Goal: Transaction & Acquisition: Purchase product/service

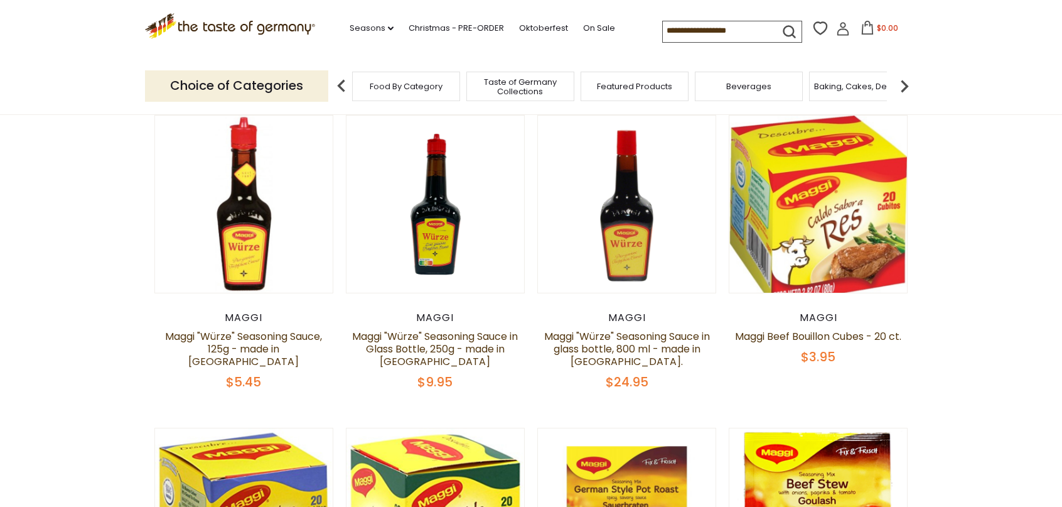
scroll to position [126, 0]
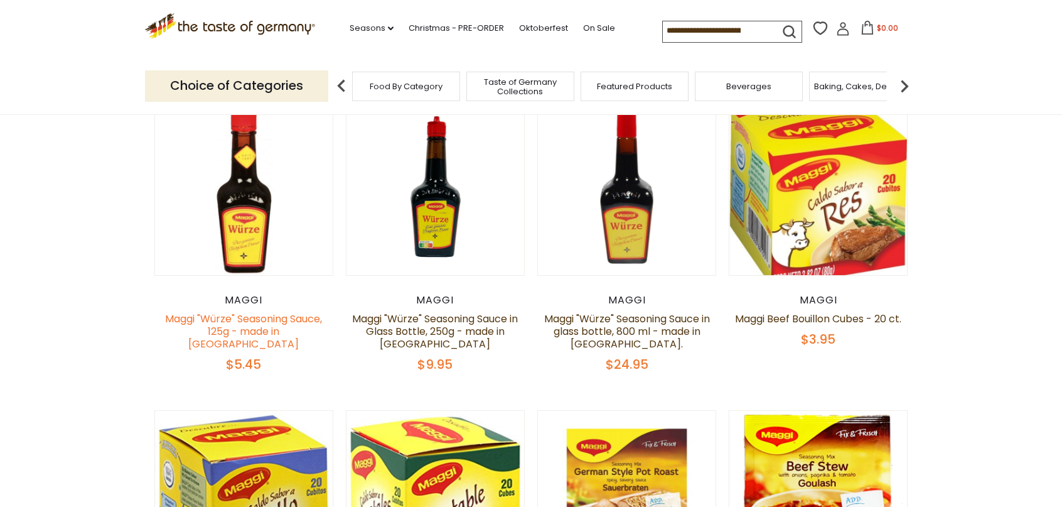
click at [280, 325] on link "Maggi "Würze" Seasoning Sauce, 125g - made in [GEOGRAPHIC_DATA]" at bounding box center [243, 331] width 157 height 40
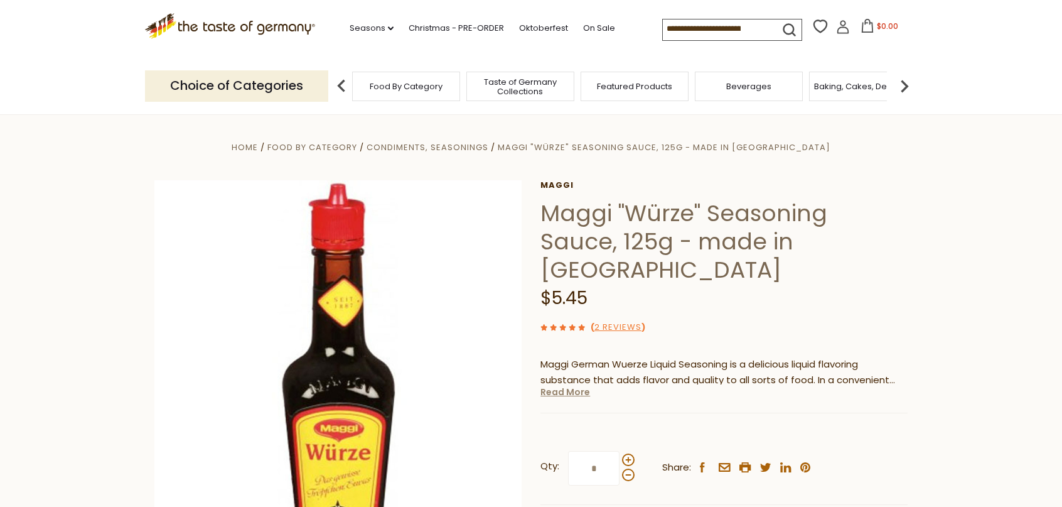
click at [579, 385] on link "Read More" at bounding box center [566, 391] width 50 height 13
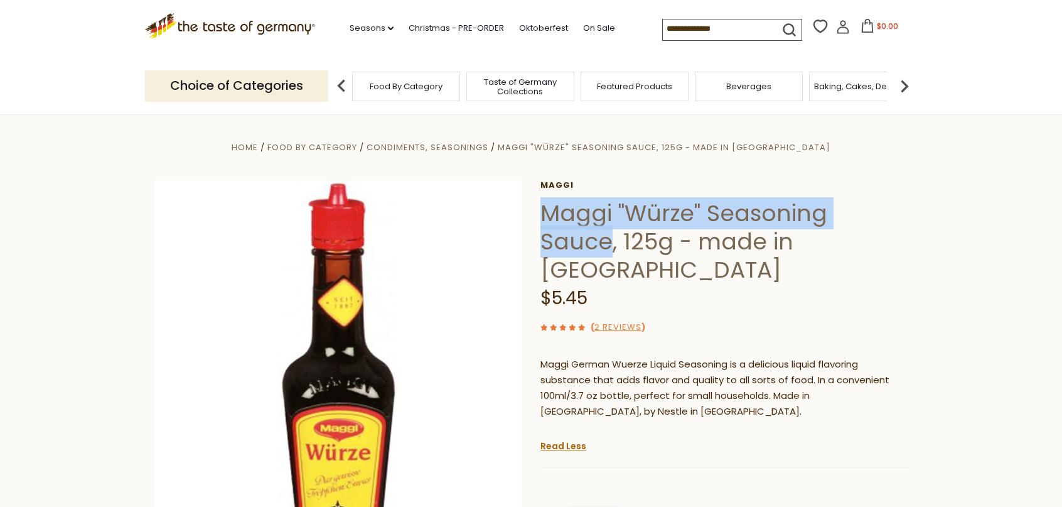
drag, startPoint x: 544, startPoint y: 217, endPoint x: 899, endPoint y: 215, distance: 355.3
click at [899, 215] on h1 "Maggi "Würze" Seasoning Sauce, 125g - made in [GEOGRAPHIC_DATA]" at bounding box center [724, 241] width 367 height 85
